Goal: Information Seeking & Learning: Learn about a topic

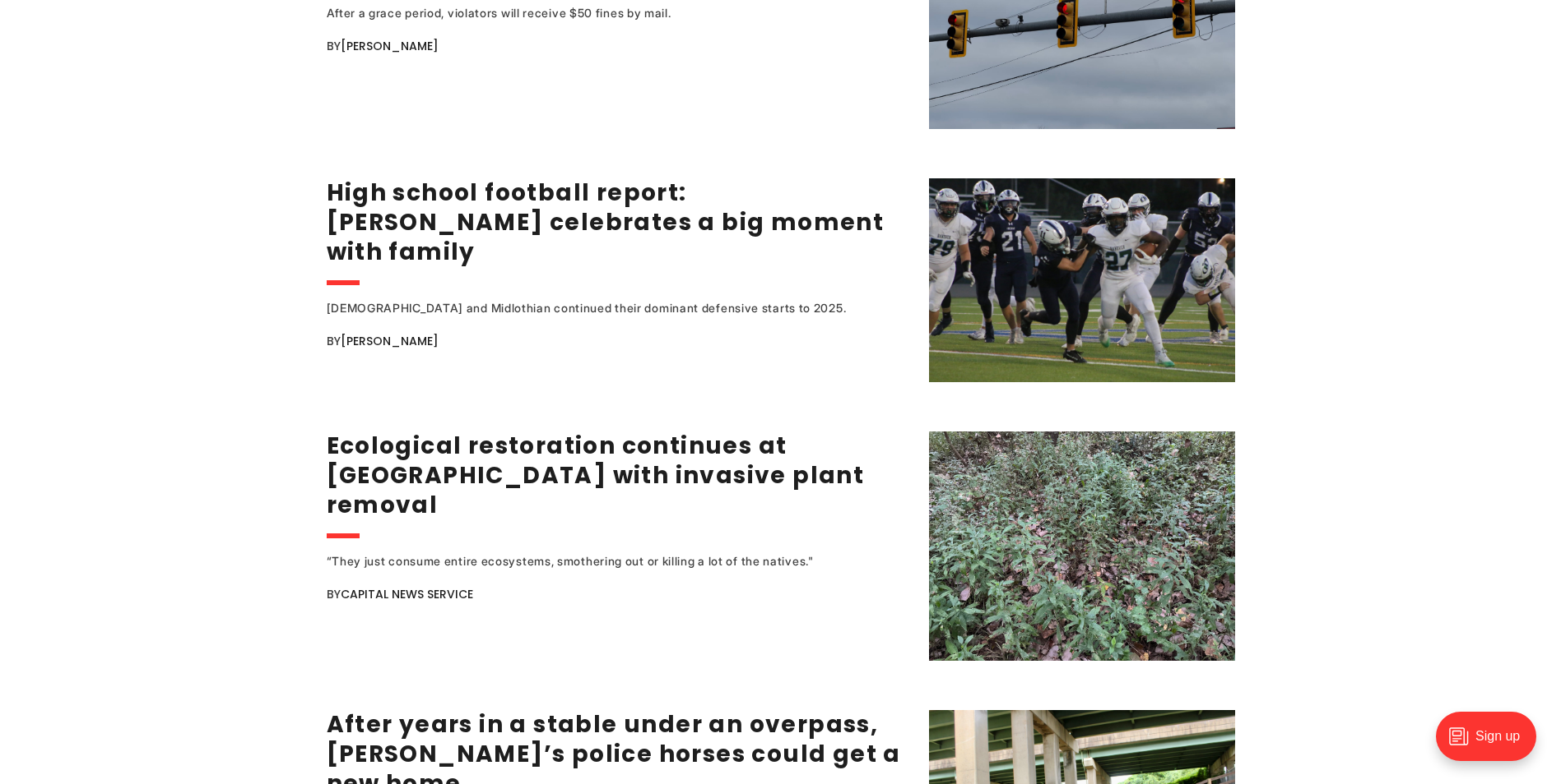
scroll to position [2878, 0]
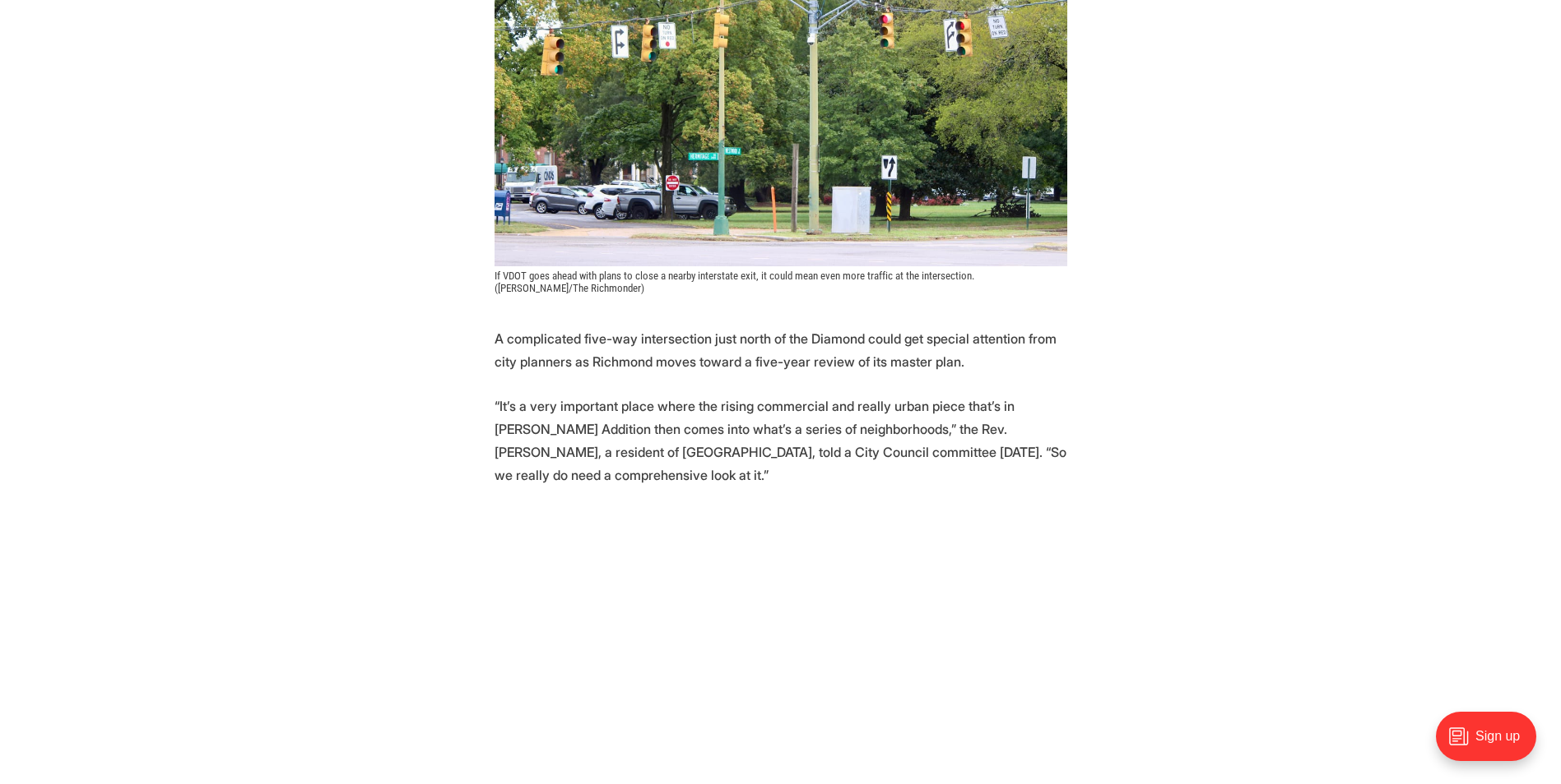
scroll to position [576, 0]
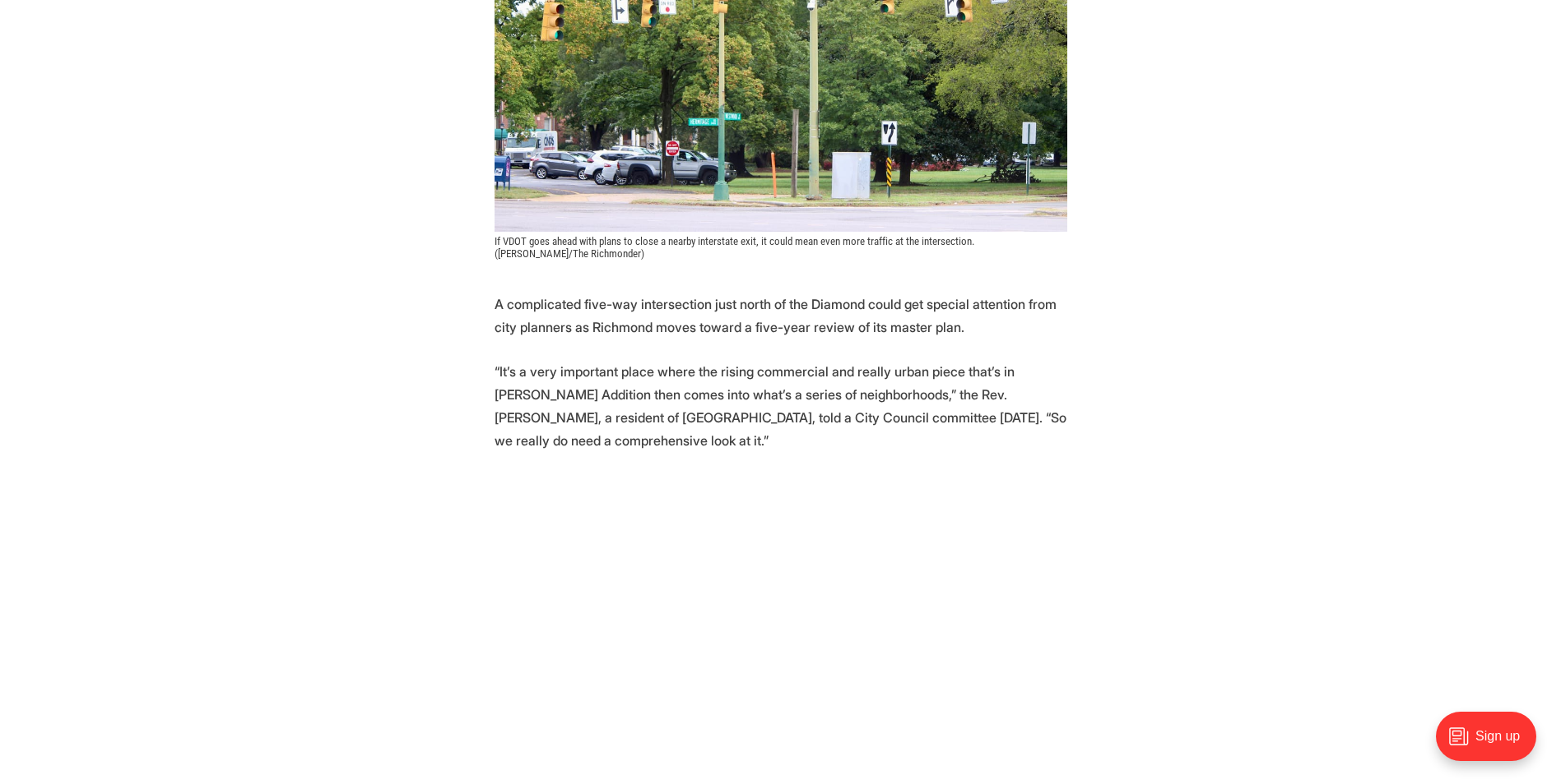
click at [671, 292] on p "A complicated five-way intersection just north of the Diamond could get special…" at bounding box center [780, 315] width 572 height 46
click at [668, 292] on p "A complicated five-way intersection just north of the Diamond could get special…" at bounding box center [780, 315] width 572 height 46
click at [544, 292] on p "A complicated five-way intersection just north of the Diamond could get special…" at bounding box center [780, 315] width 572 height 46
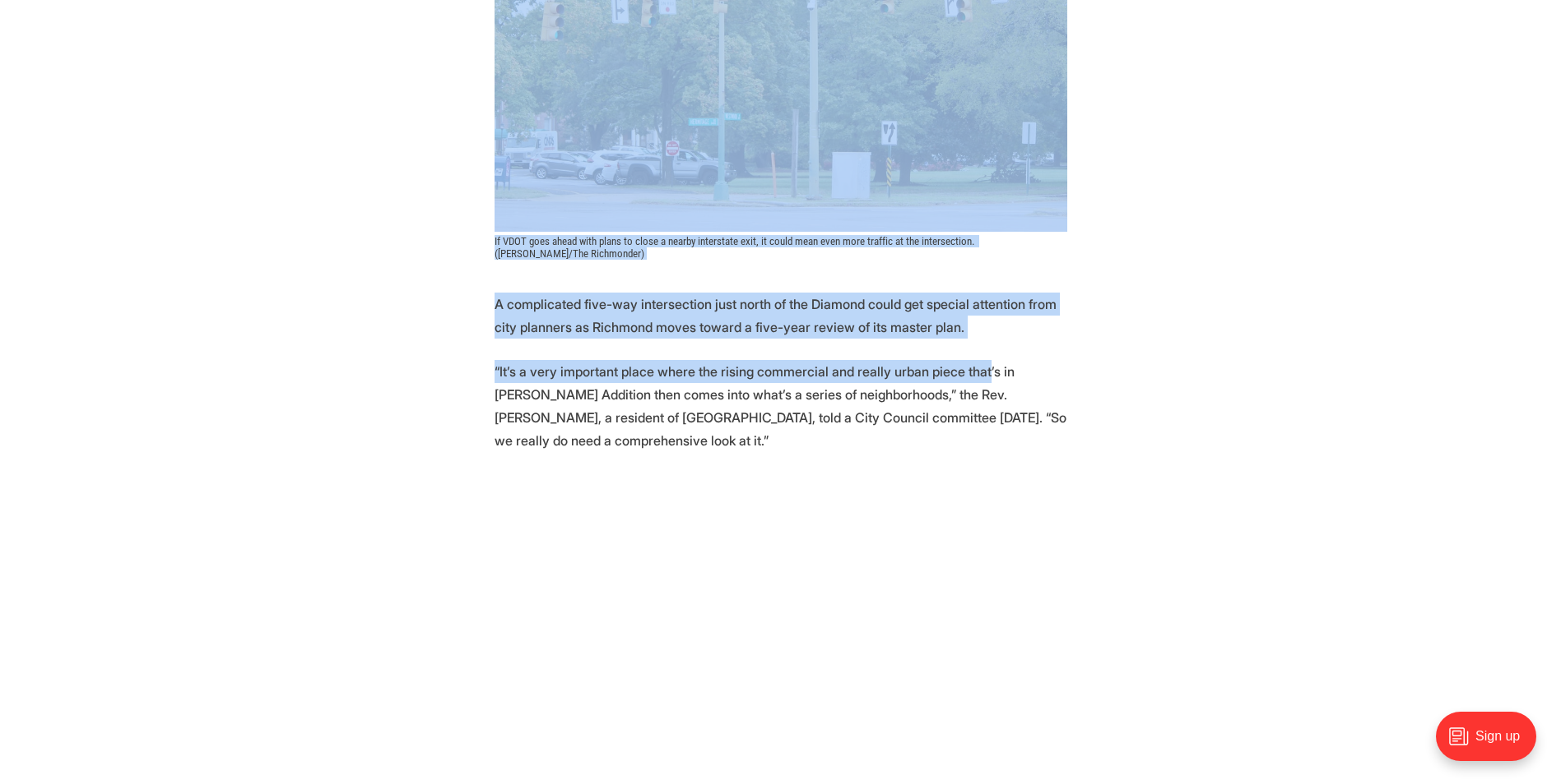
drag, startPoint x: 420, startPoint y: 155, endPoint x: 976, endPoint y: 315, distance: 578.6
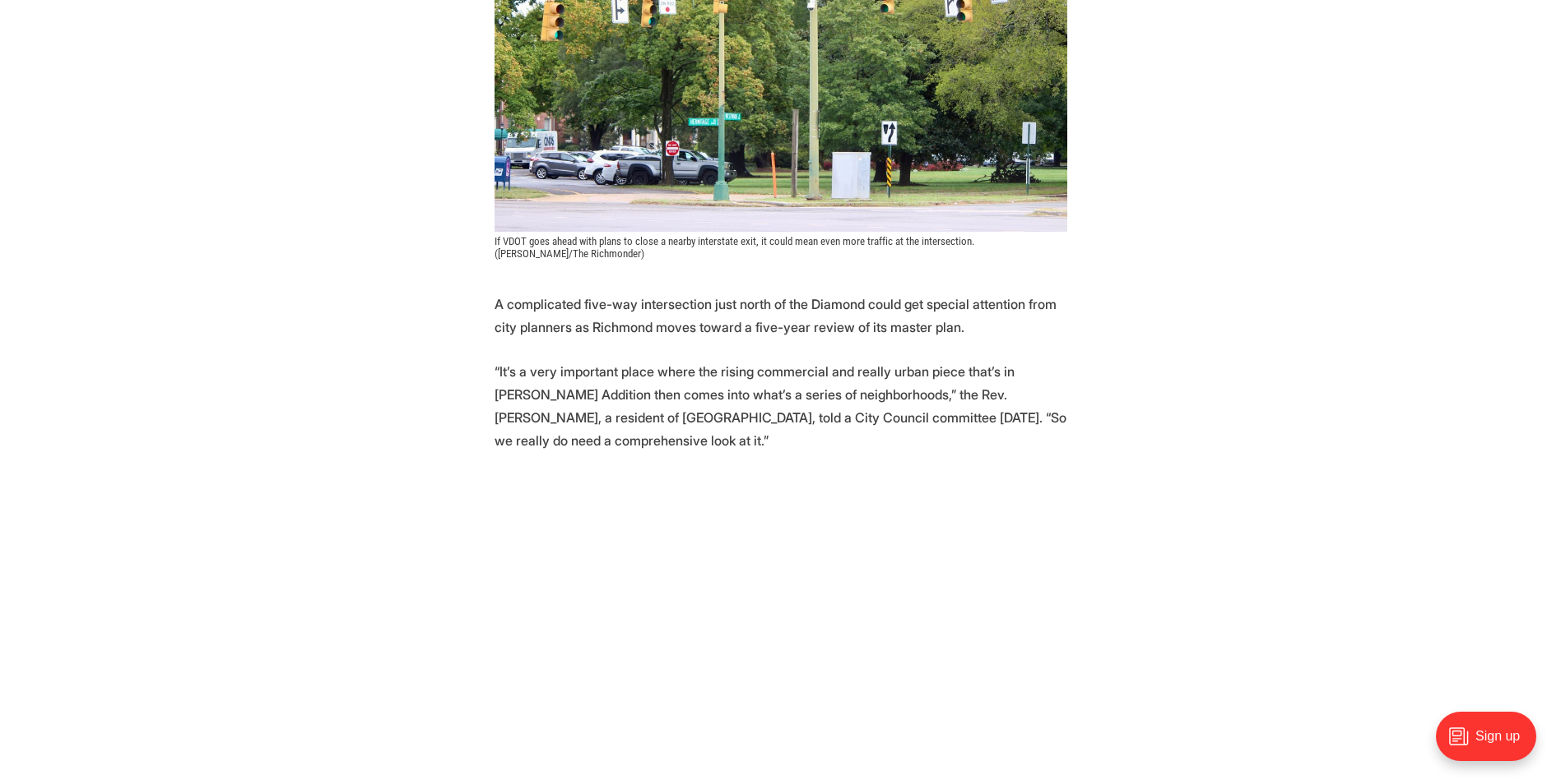
click at [784, 360] on p "“It’s a very important place where the rising commercial and really urban piece…" at bounding box center [780, 406] width 572 height 92
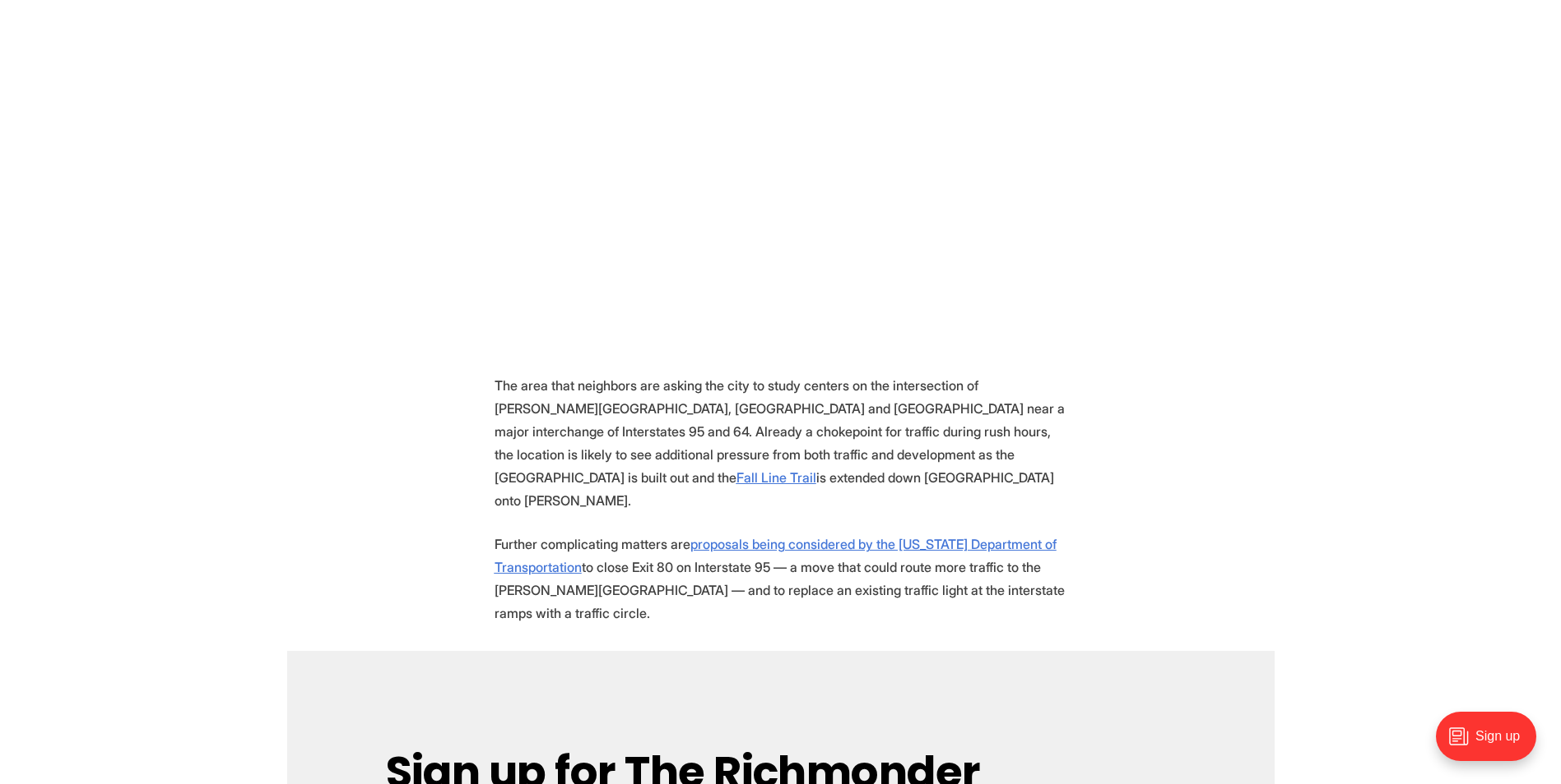
scroll to position [1069, 0]
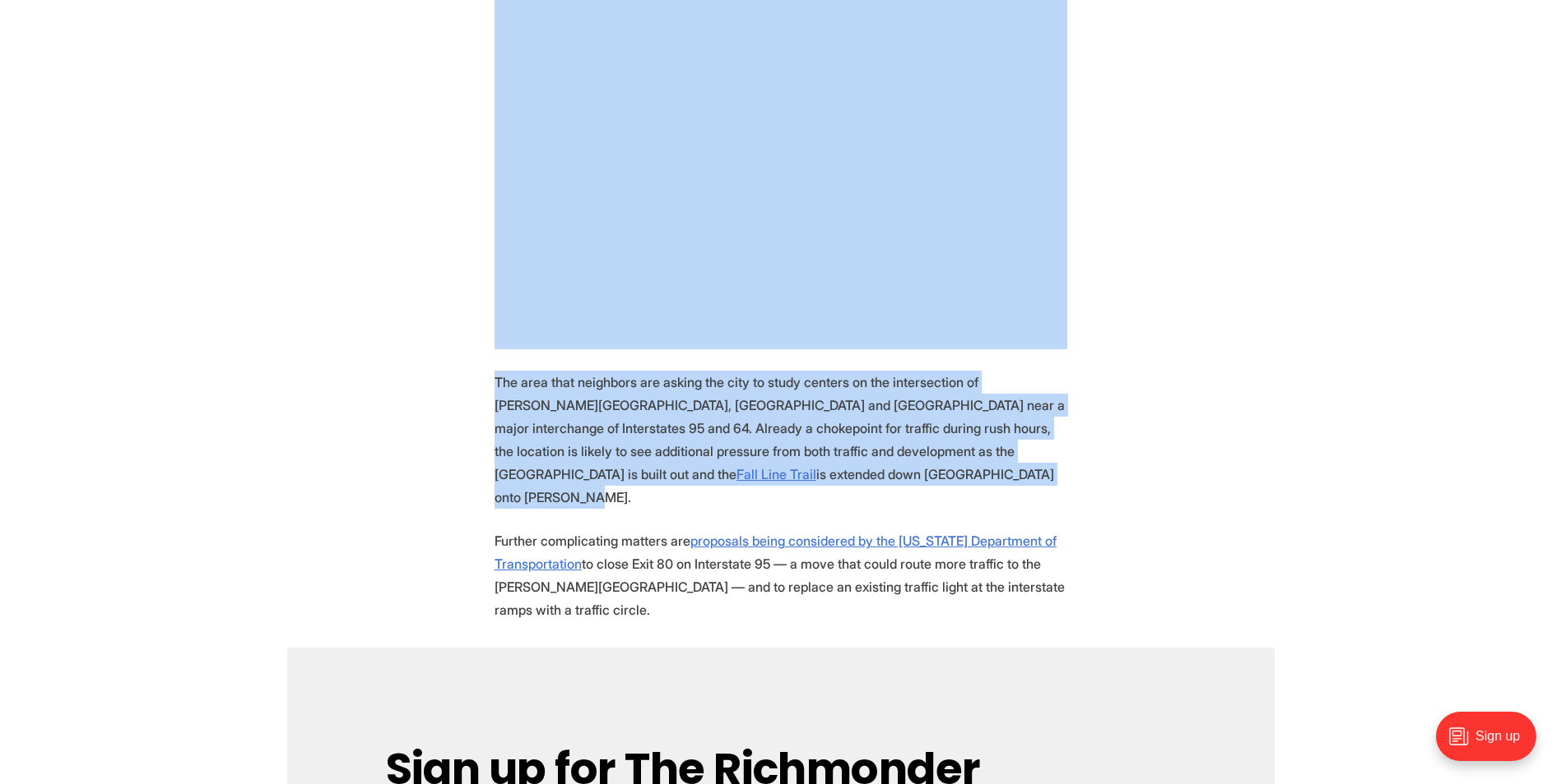
drag, startPoint x: 419, startPoint y: 258, endPoint x: 966, endPoint y: 454, distance: 581.1
drag, startPoint x: 966, startPoint y: 454, endPoint x: 922, endPoint y: 449, distance: 44.3
click at [922, 449] on p "The area that neighbors are asking the city to study centers on the intersectio…" at bounding box center [780, 440] width 572 height 138
drag, startPoint x: 922, startPoint y: 449, endPoint x: 297, endPoint y: 228, distance: 662.9
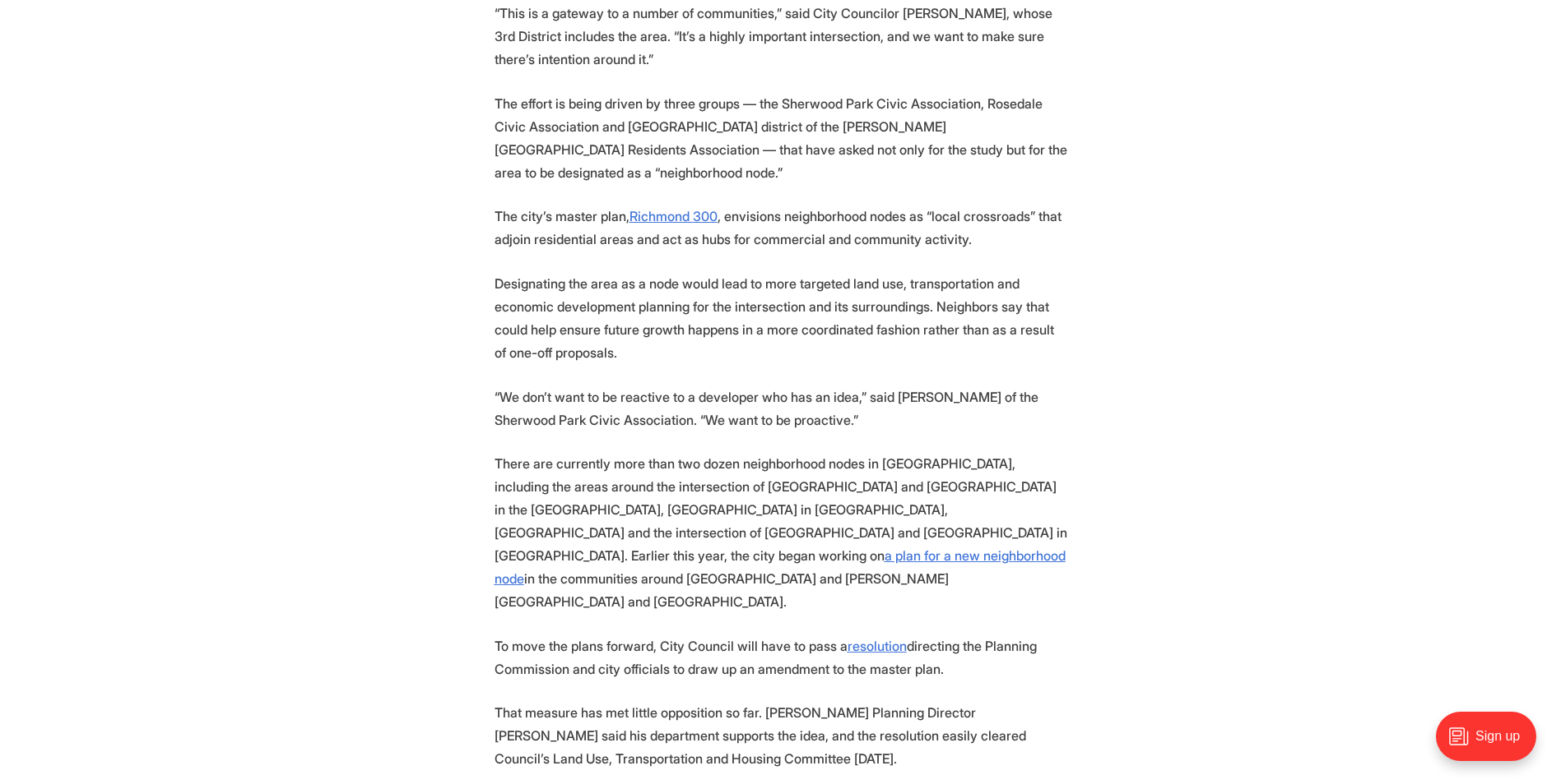
scroll to position [2161, 0]
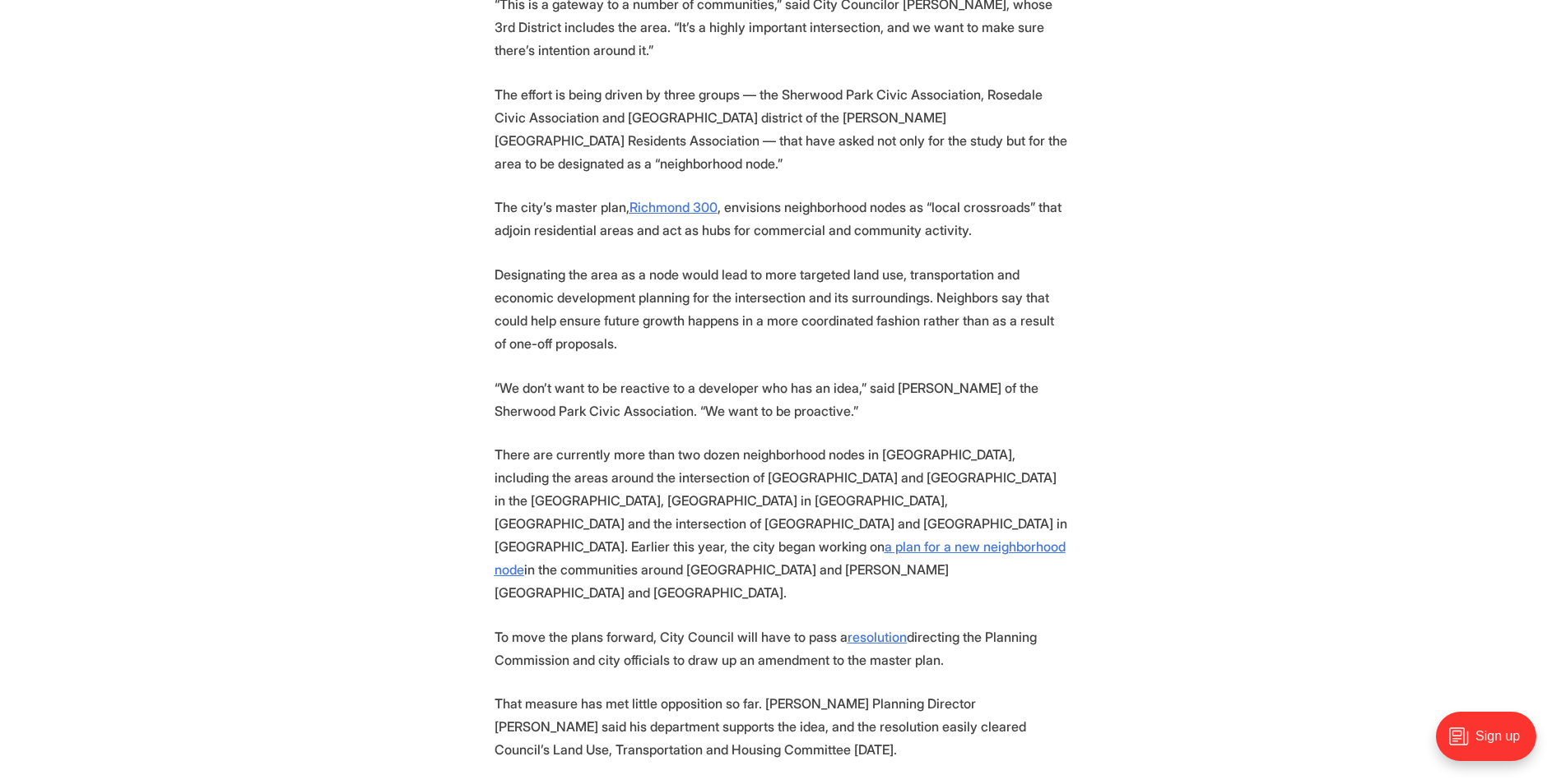
click at [840, 83] on p "The effort is being driven by three groups — the Sherwood Park Civic Associatio…" at bounding box center [780, 130] width 572 height 92
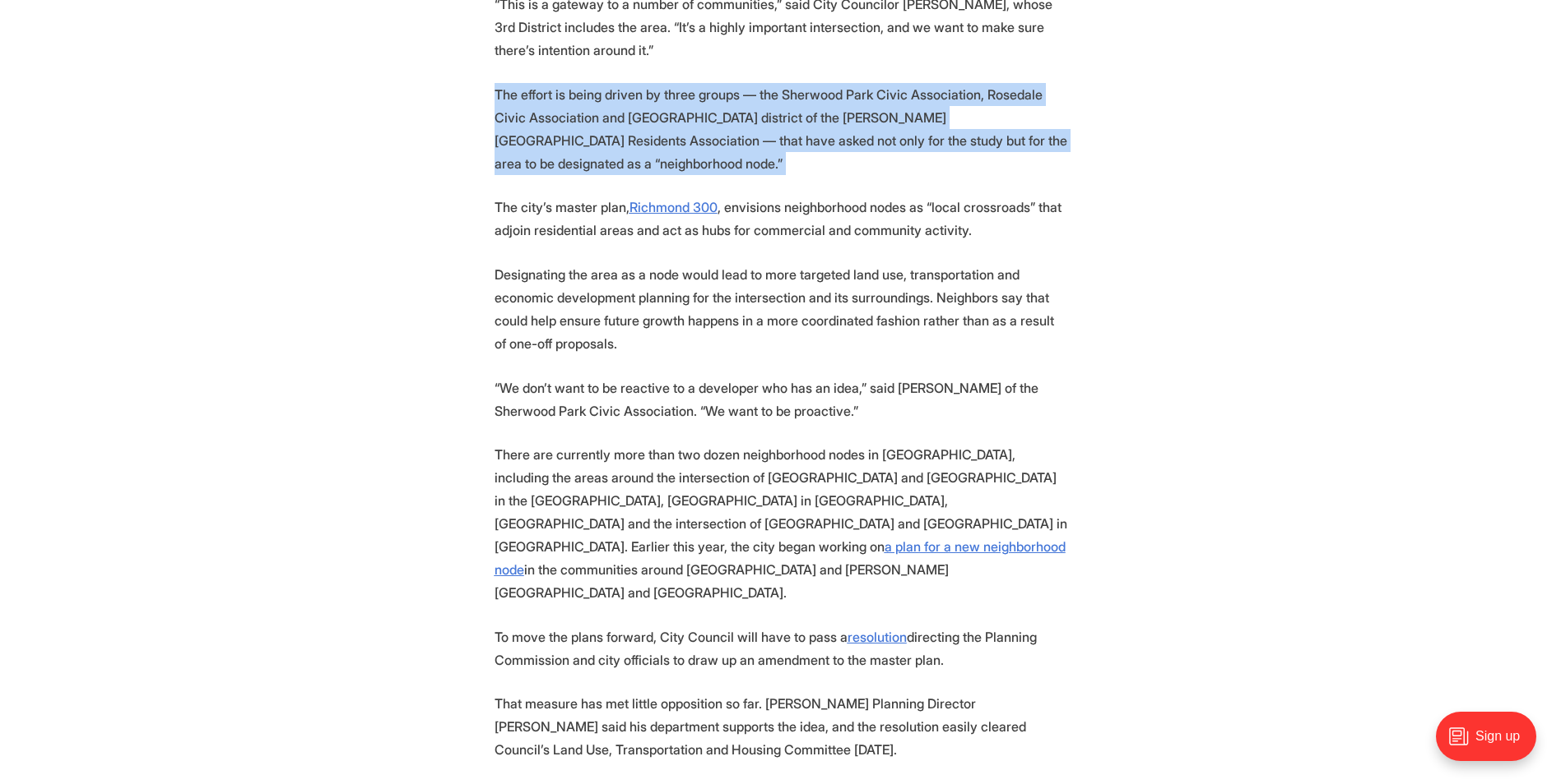
click at [840, 83] on p "The effort is being driven by three groups — the Sherwood Park Civic Associatio…" at bounding box center [780, 130] width 572 height 92
drag, startPoint x: 840, startPoint y: 65, endPoint x: 648, endPoint y: 67, distance: 192.0
click at [648, 83] on p "The effort is being driven by three groups — the Sherwood Park Civic Associatio…" at bounding box center [780, 130] width 572 height 92
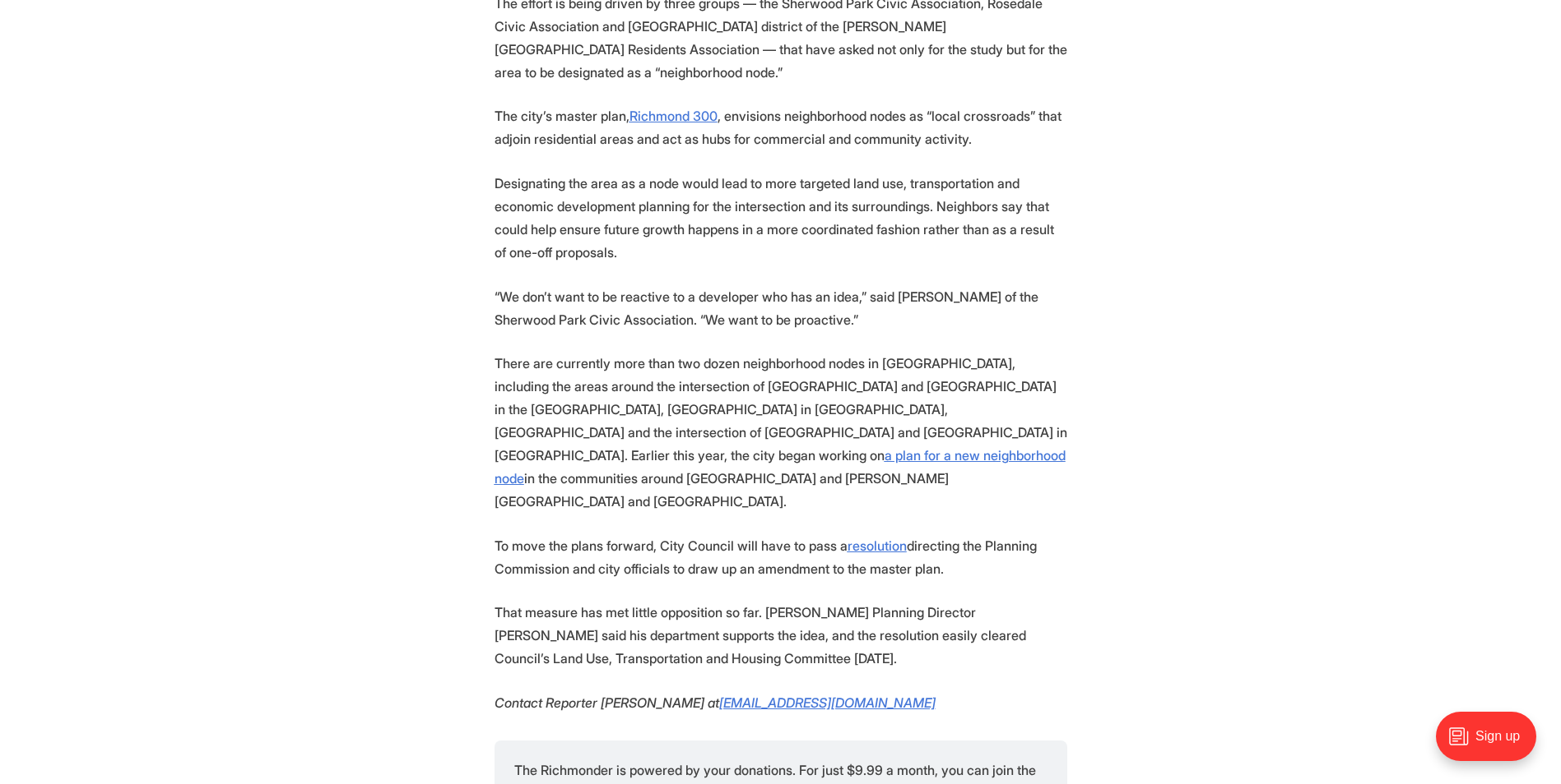
scroll to position [2489, 0]
